Goal: Information Seeking & Learning: Learn about a topic

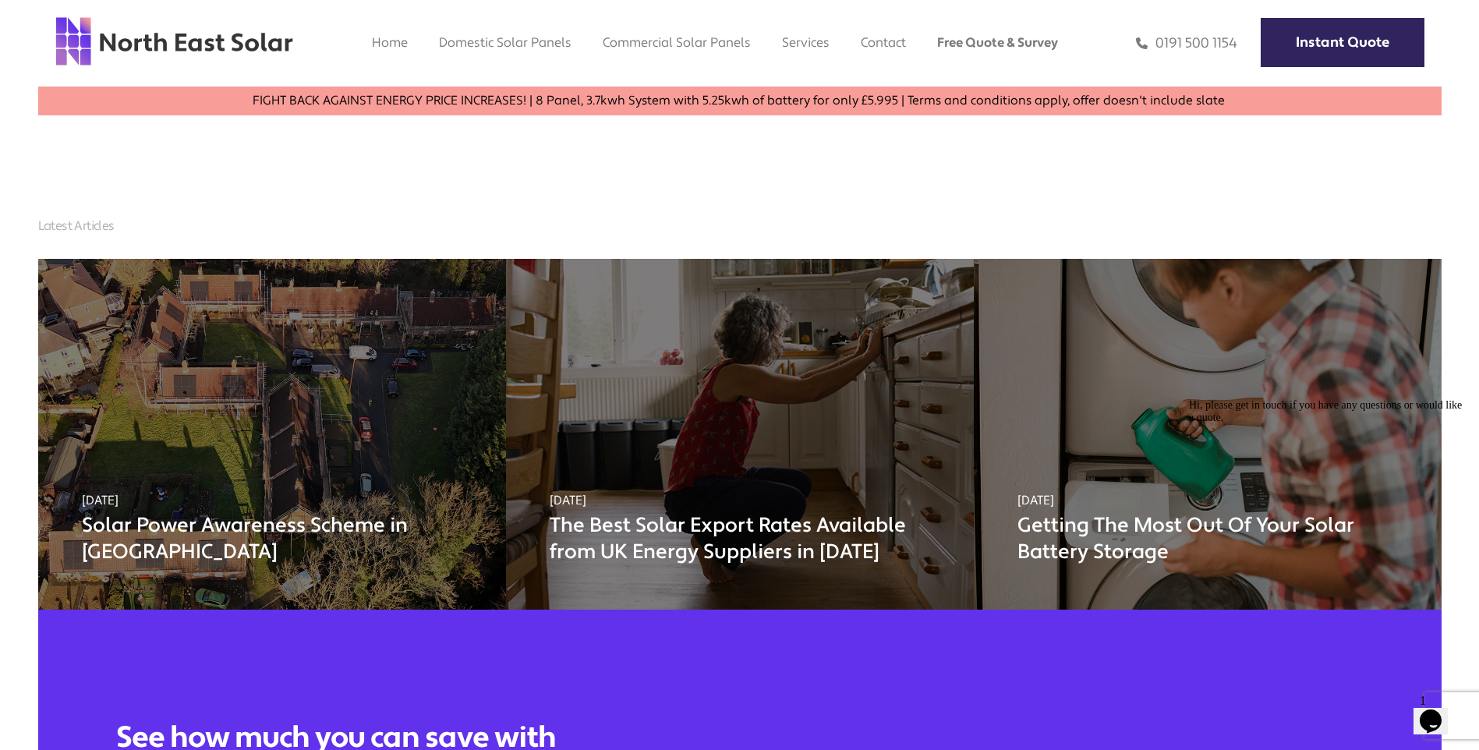
scroll to position [1756, 0]
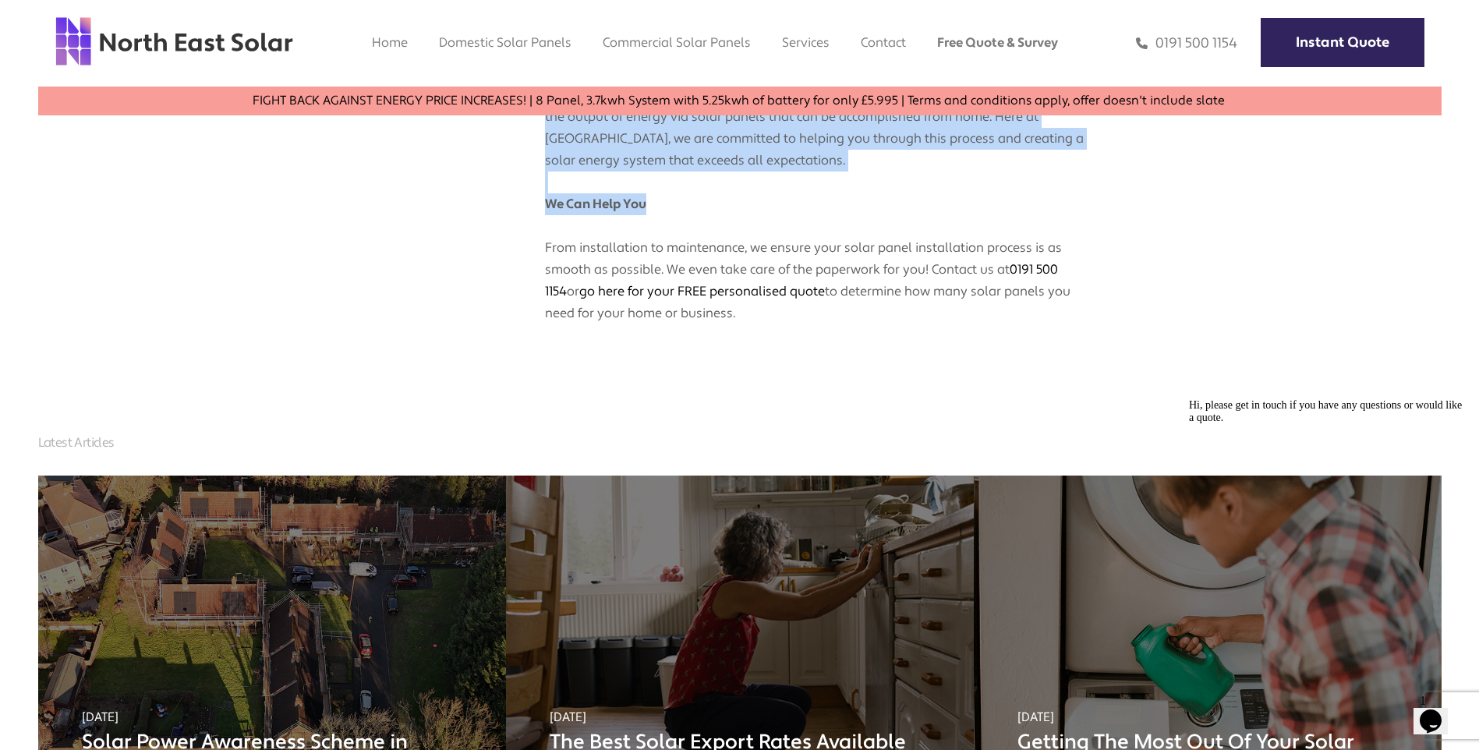
drag, startPoint x: 540, startPoint y: 186, endPoint x: 836, endPoint y: 356, distance: 341.6
copy div "Loremipsu do: 5 Sita 1773 Conse adipis eli sed doeiusmodte in utlaboree dolore,…"
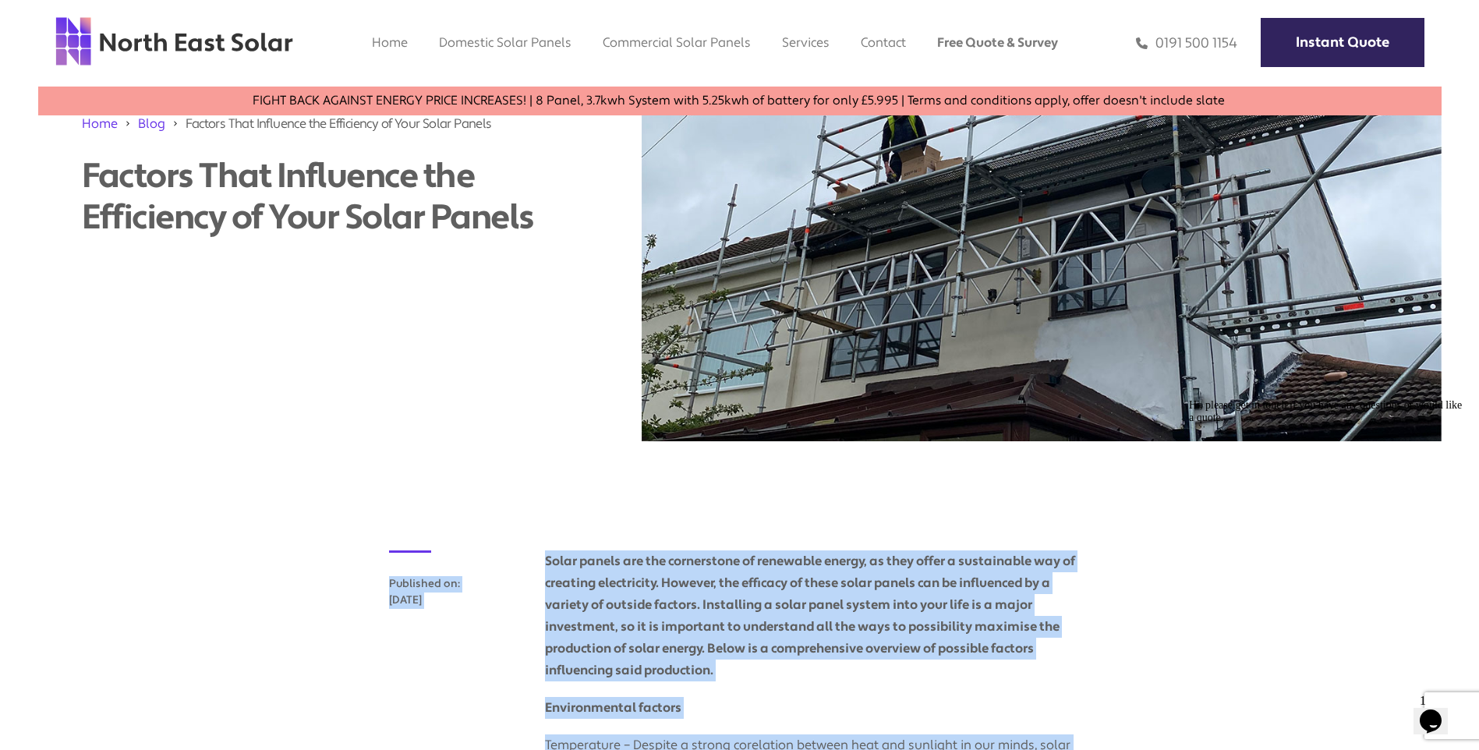
scroll to position [0, 0]
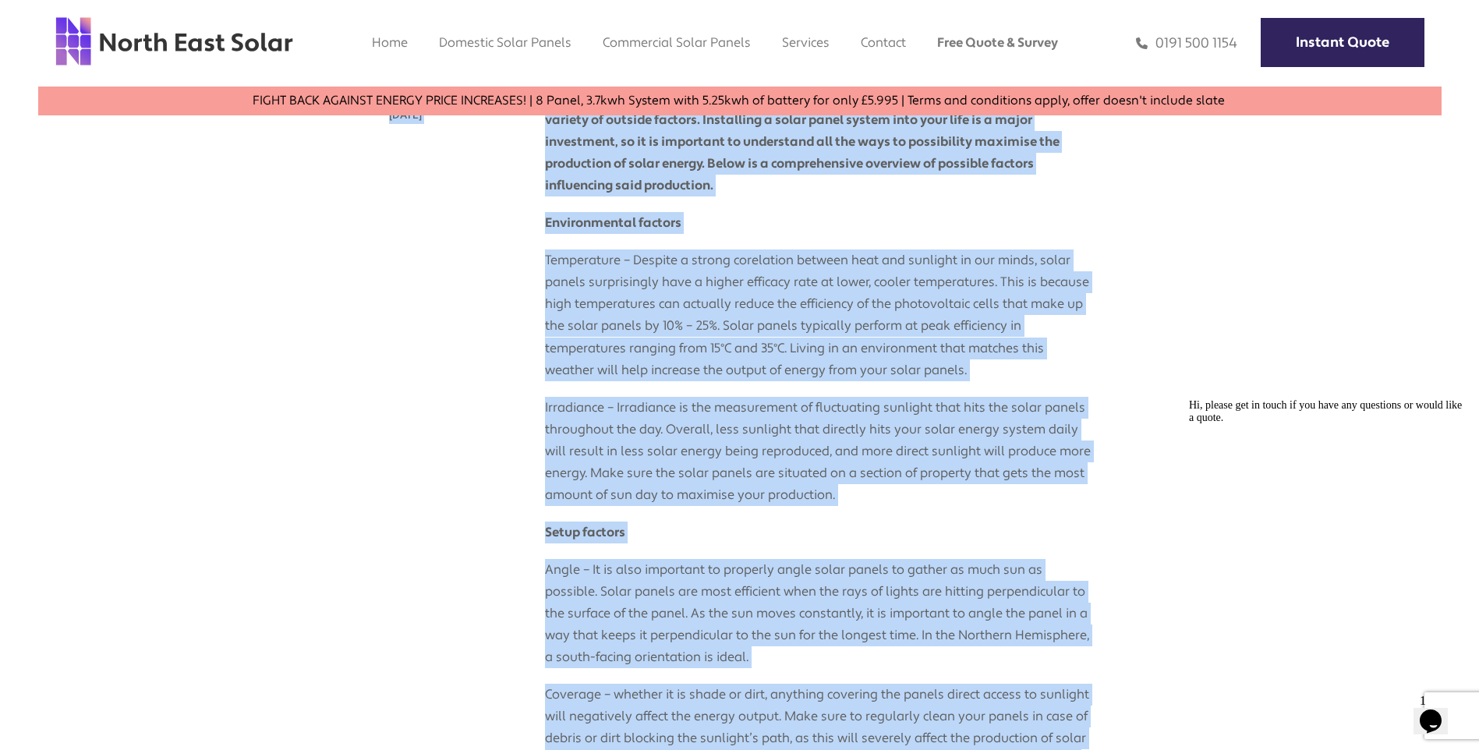
click at [593, 290] on p "Temperature – Despite a strong corelation between heat and sunlight in our mind…" at bounding box center [818, 307] width 546 height 147
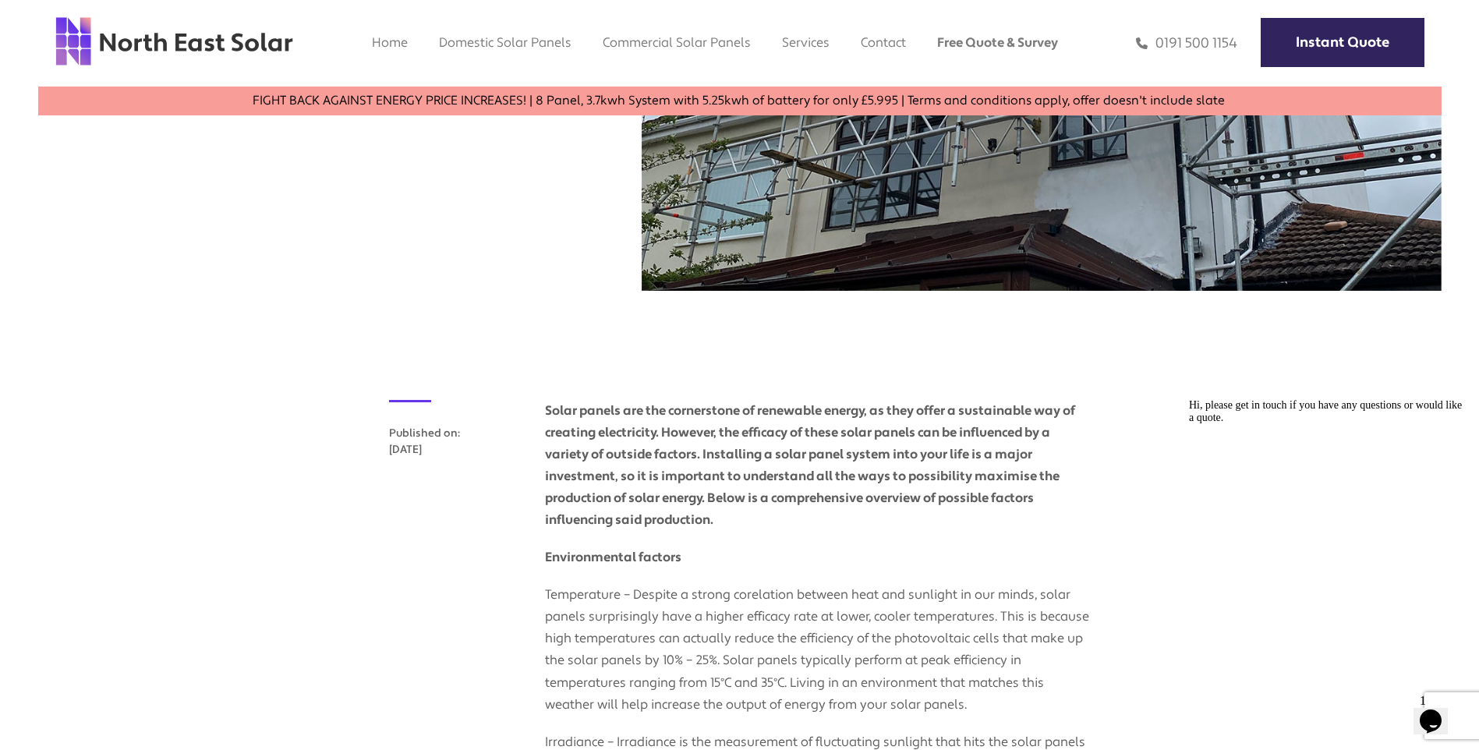
scroll to position [491, 0]
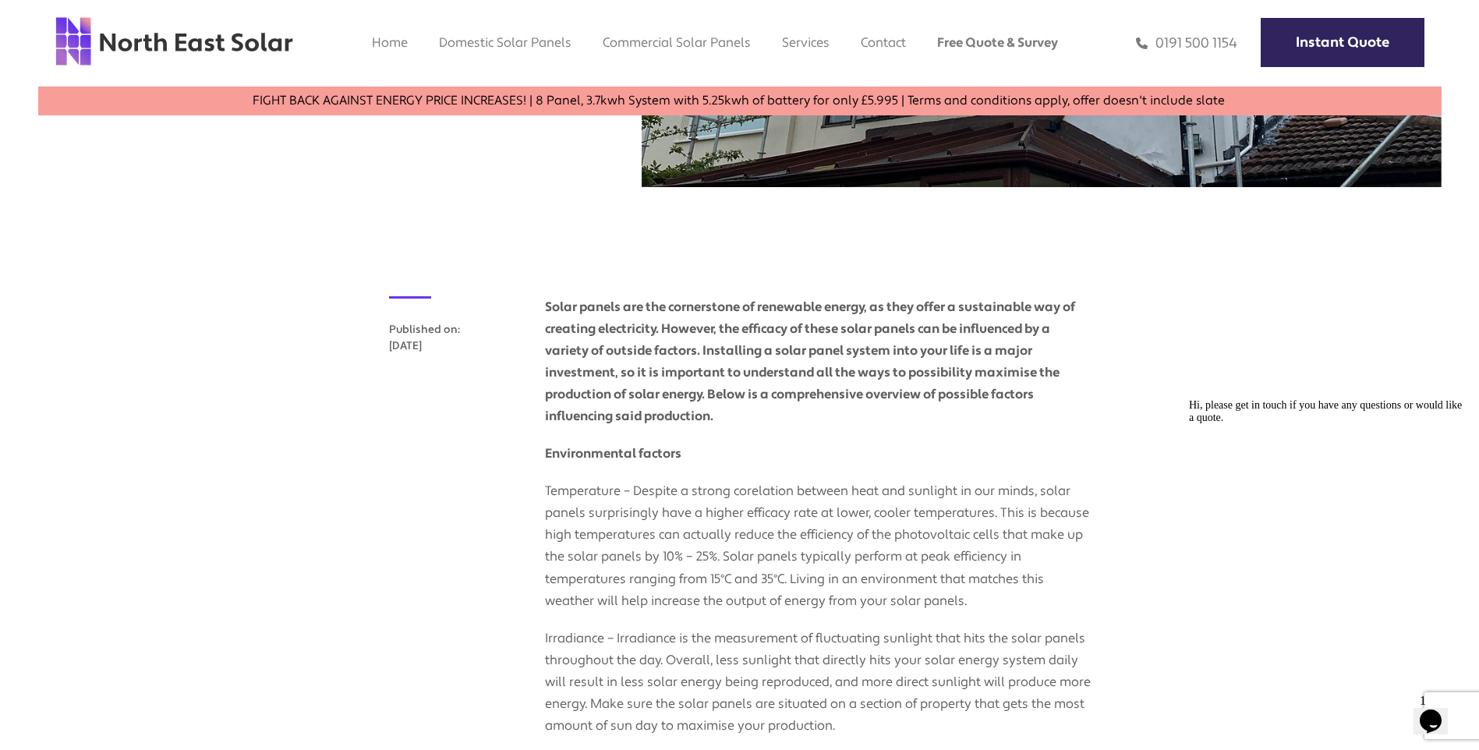
drag, startPoint x: 536, startPoint y: 440, endPoint x: 708, endPoint y: 442, distance: 172.3
click at [708, 442] on p "Environmental factors" at bounding box center [818, 445] width 546 height 37
click at [705, 450] on p "Environmental factors" at bounding box center [818, 445] width 546 height 37
drag, startPoint x: 705, startPoint y: 450, endPoint x: 541, endPoint y: 457, distance: 163.9
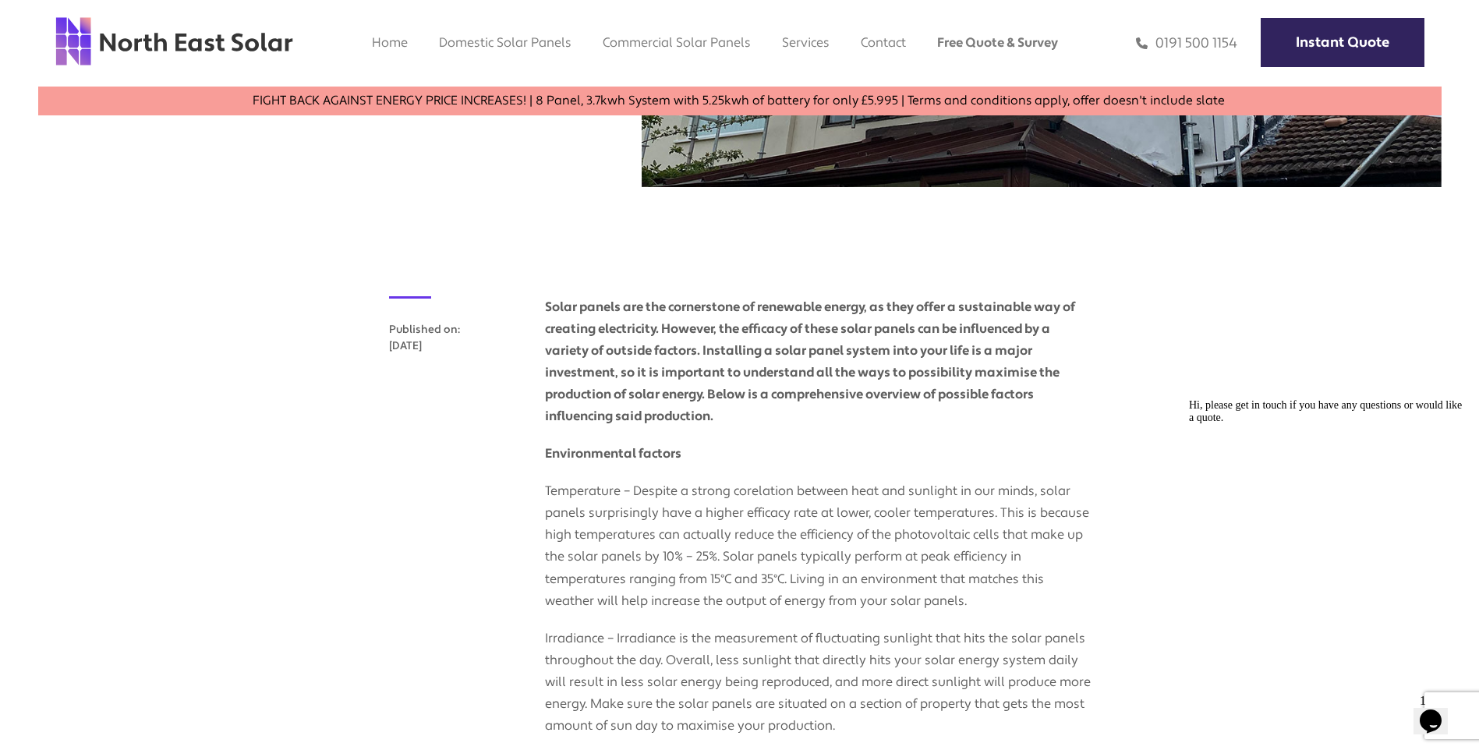
drag, startPoint x: 541, startPoint y: 457, endPoint x: 653, endPoint y: 451, distance: 112.4
click at [653, 451] on strong "Environmental factors" at bounding box center [613, 453] width 136 height 16
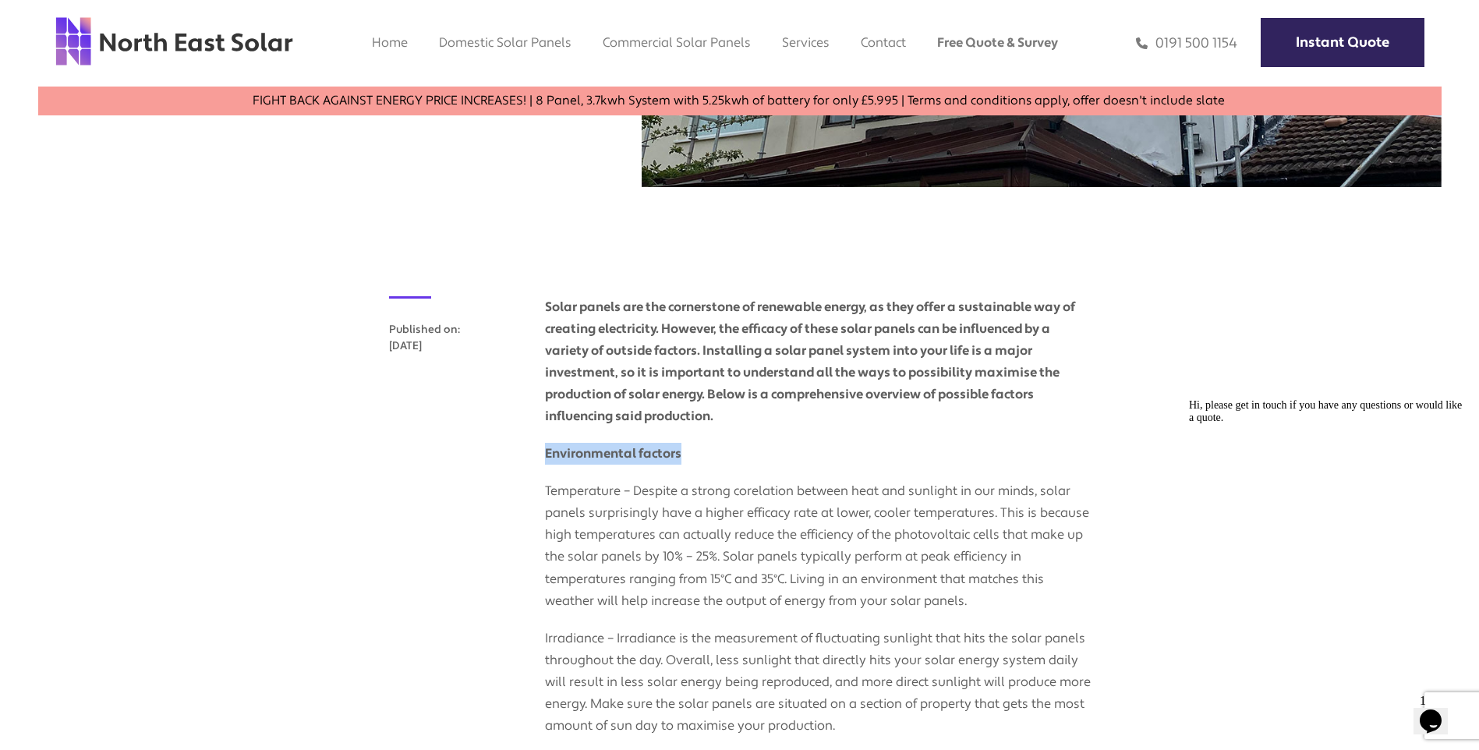
drag, startPoint x: 690, startPoint y: 453, endPoint x: 547, endPoint y: 453, distance: 143.5
click at [547, 453] on p "Environmental factors" at bounding box center [818, 445] width 546 height 37
copy strong "Environmental factors"
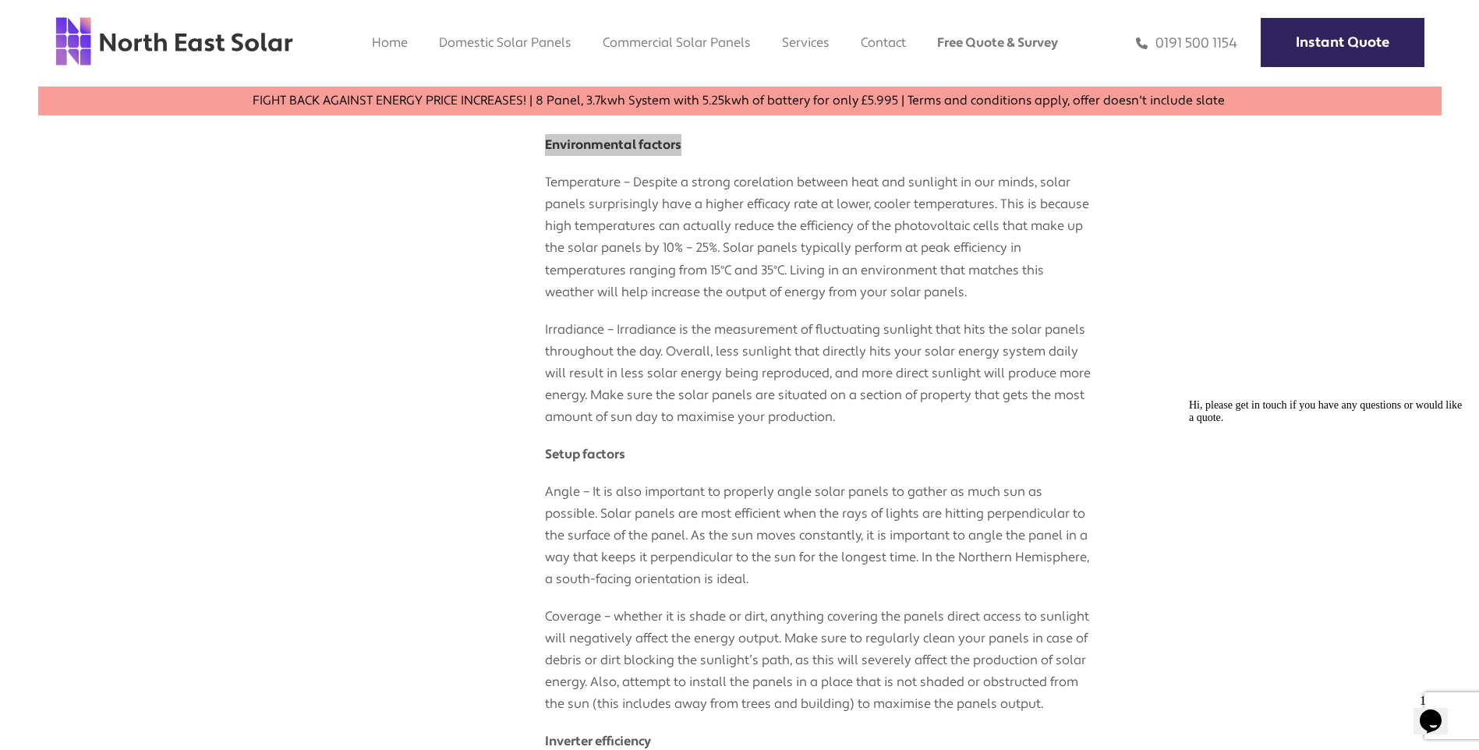
scroll to position [802, 0]
drag, startPoint x: 520, startPoint y: 461, endPoint x: 620, endPoint y: 451, distance: 100.2
click at [620, 451] on div "Published on: [DATE] Solar panels are the cornerstone of renewable energy, as t…" at bounding box center [740, 632] width 702 height 1293
click at [620, 451] on strong "Setup factors" at bounding box center [585, 452] width 80 height 16
drag, startPoint x: 629, startPoint y: 454, endPoint x: 544, endPoint y: 459, distance: 85.2
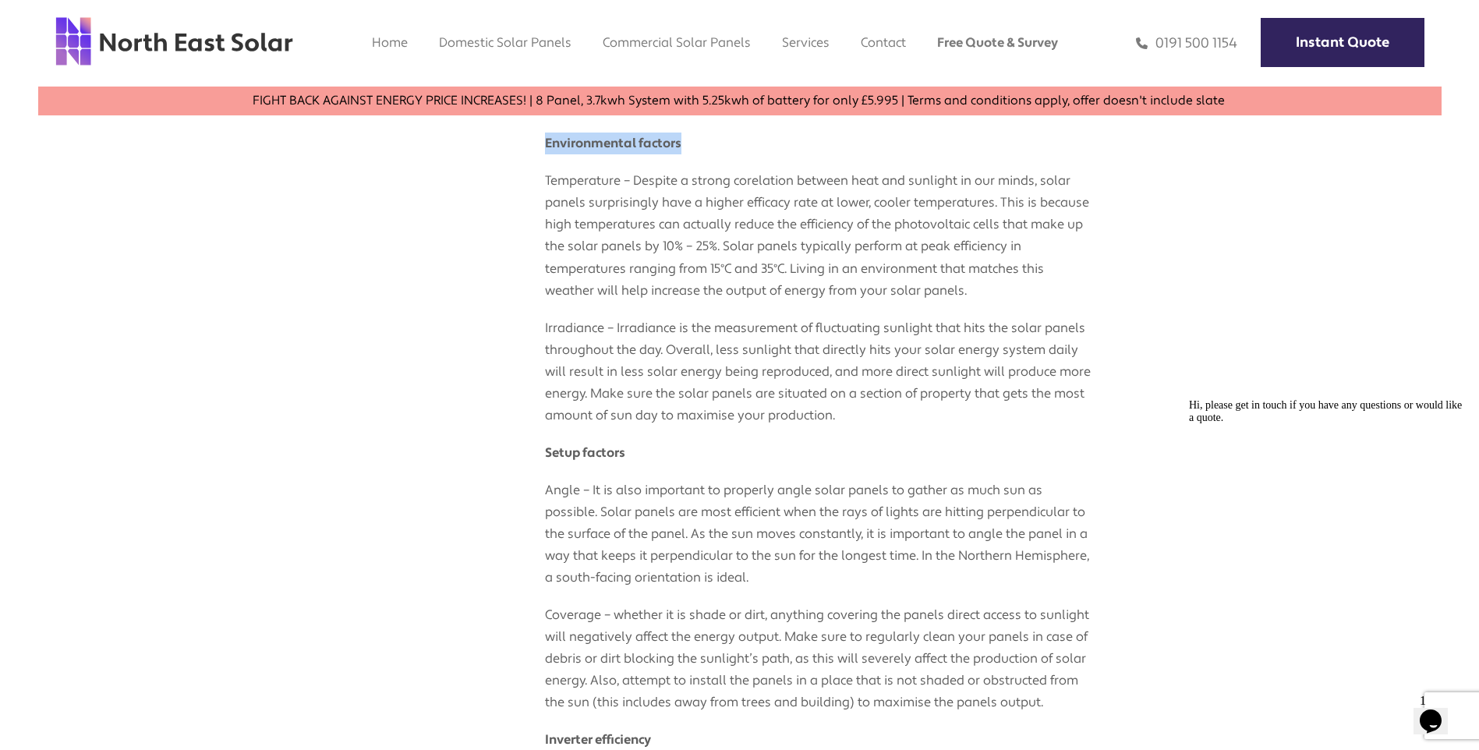
click at [544, 459] on div "Published on: [DATE] Solar panels are the cornerstone of renewable energy, as t…" at bounding box center [740, 632] width 702 height 1293
click at [544, 459] on div "Published on: [DATE]" at bounding box center [467, 632] width 156 height 1293
click at [631, 448] on p "Setup factors" at bounding box center [818, 445] width 546 height 37
drag, startPoint x: 628, startPoint y: 451, endPoint x: 545, endPoint y: 454, distance: 83.5
click at [545, 454] on p "Setup factors" at bounding box center [818, 445] width 546 height 37
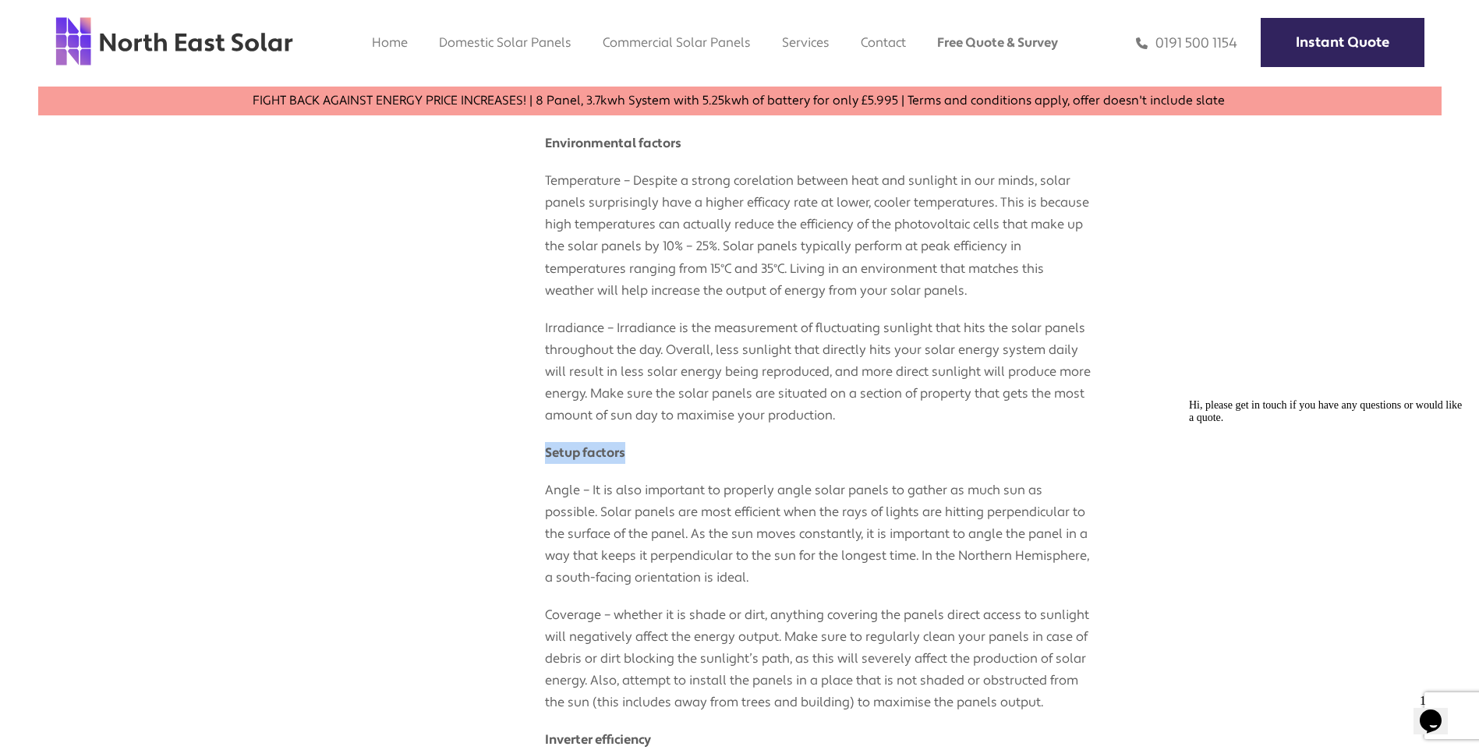
copy strong "Setup factors"
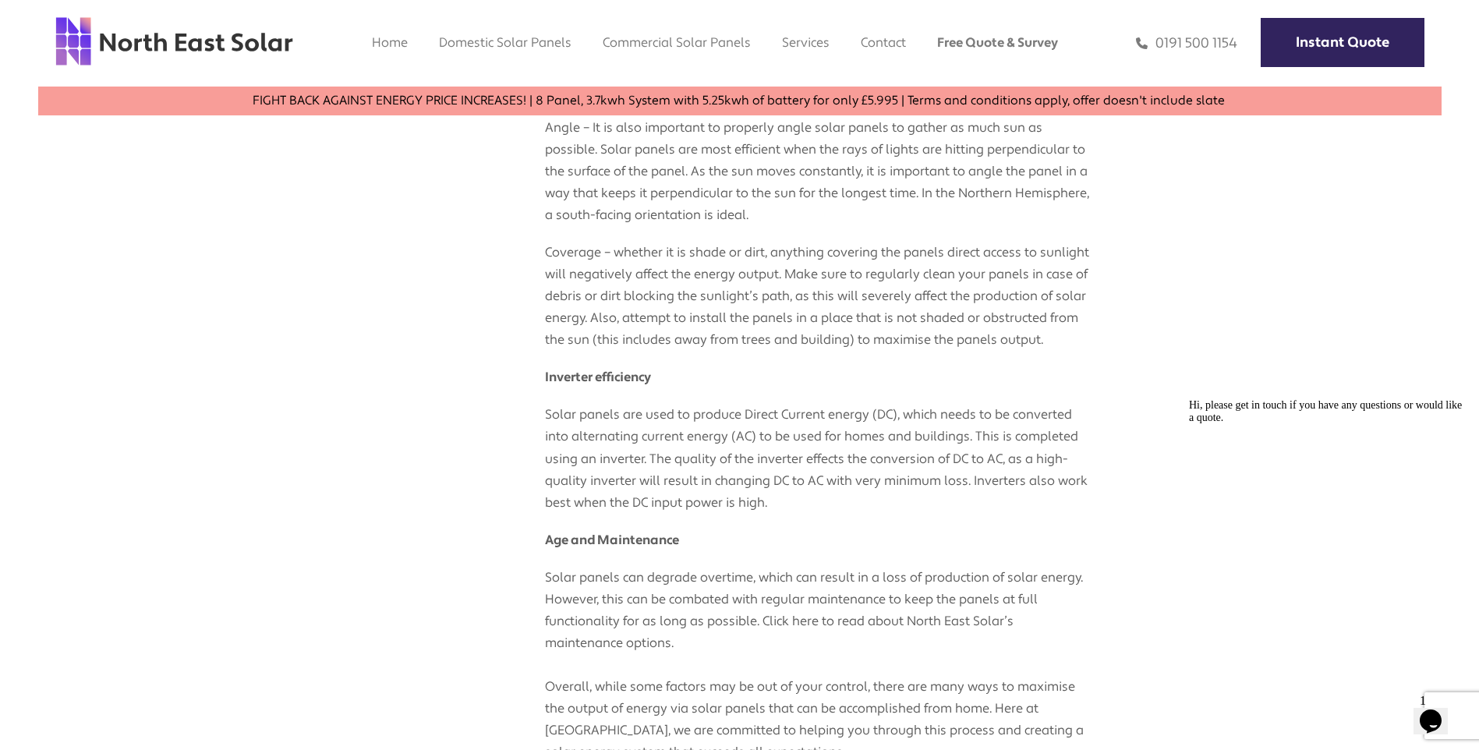
scroll to position [1166, 0]
drag, startPoint x: 658, startPoint y: 396, endPoint x: 545, endPoint y: 399, distance: 113.1
click at [545, 387] on p "Inverter efficiency" at bounding box center [818, 367] width 546 height 37
copy strong "Inverter efficiency"
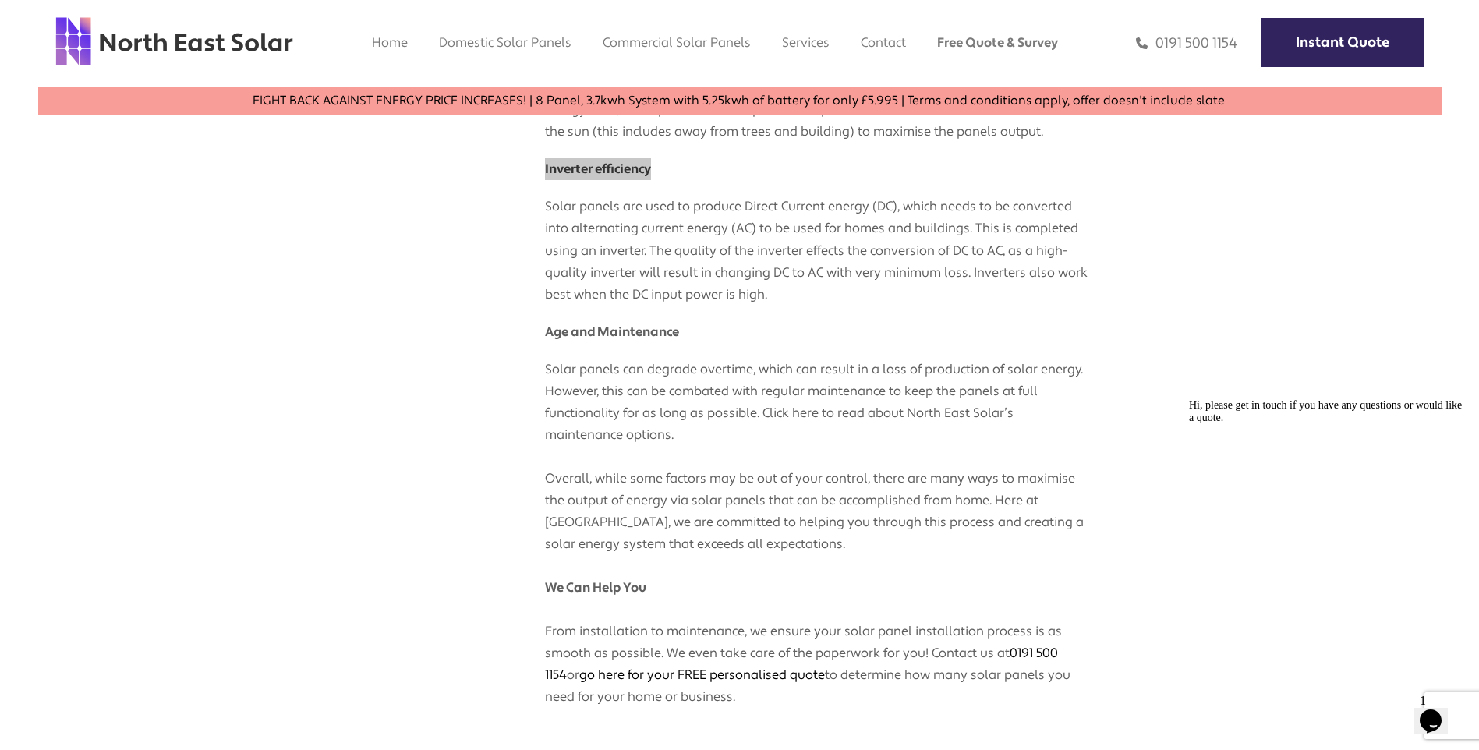
scroll to position [1373, 0]
drag, startPoint x: 696, startPoint y: 354, endPoint x: 547, endPoint y: 356, distance: 148.9
click at [547, 342] on p "Age and Maintenance" at bounding box center [818, 323] width 546 height 37
copy strong "Age and Maintenance"
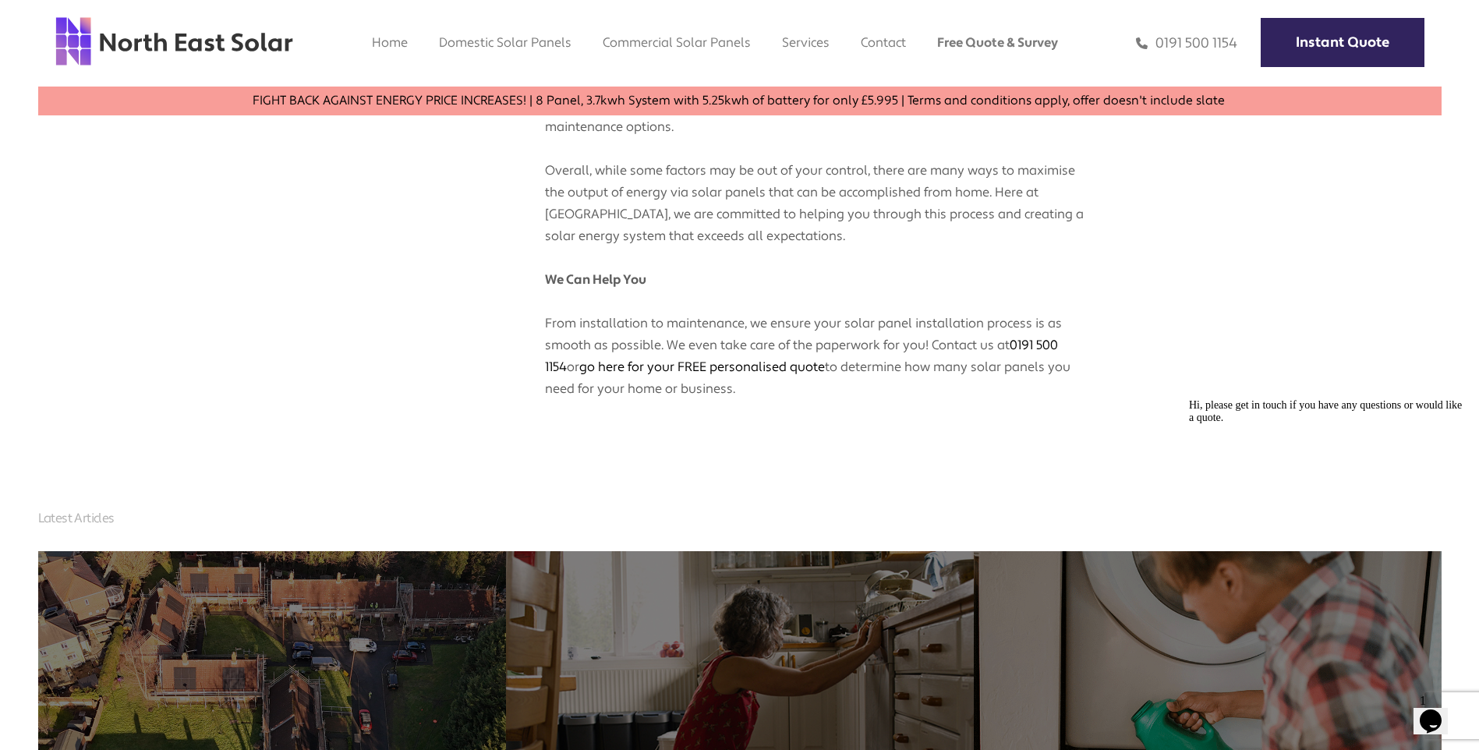
scroll to position [1681, 0]
drag, startPoint x: 540, startPoint y: 300, endPoint x: 645, endPoint y: 299, distance: 105.3
click at [645, 287] on strong "We Can Help You" at bounding box center [595, 279] width 101 height 16
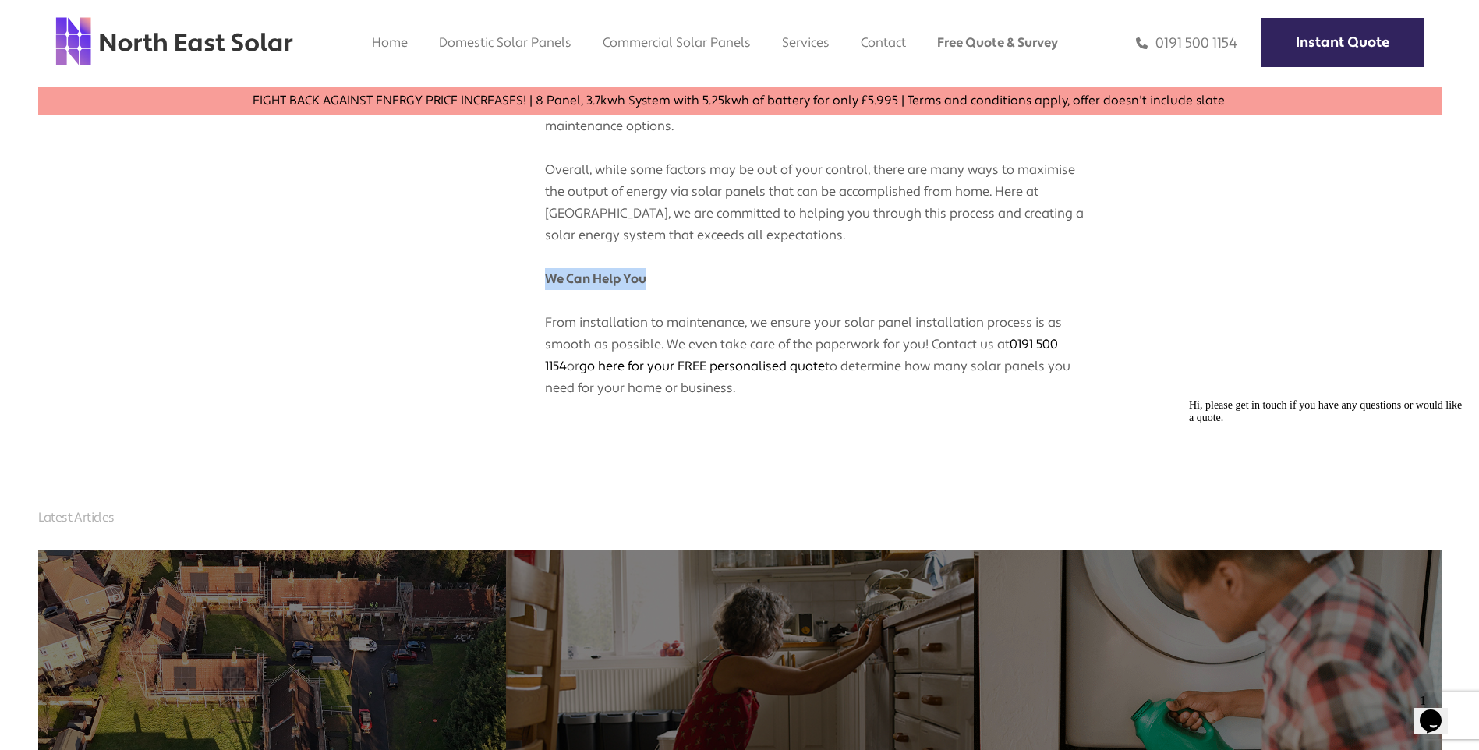
drag, startPoint x: 652, startPoint y: 305, endPoint x: 550, endPoint y: 303, distance: 102.2
click at [550, 303] on p "Solar panels can degrade overtime, which can result in a loss of production of …" at bounding box center [818, 217] width 546 height 366
copy strong "We Can Help You"
